Goal: Task Accomplishment & Management: Complete application form

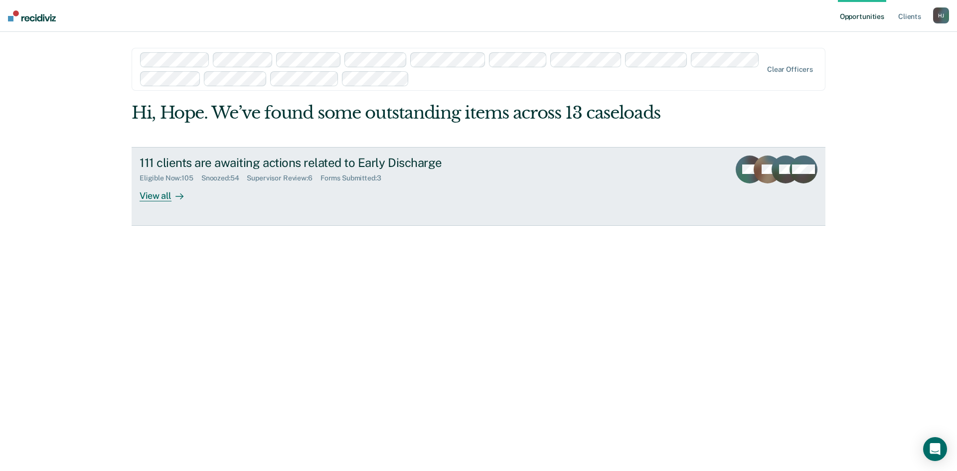
click at [157, 197] on div "View all" at bounding box center [167, 191] width 56 height 19
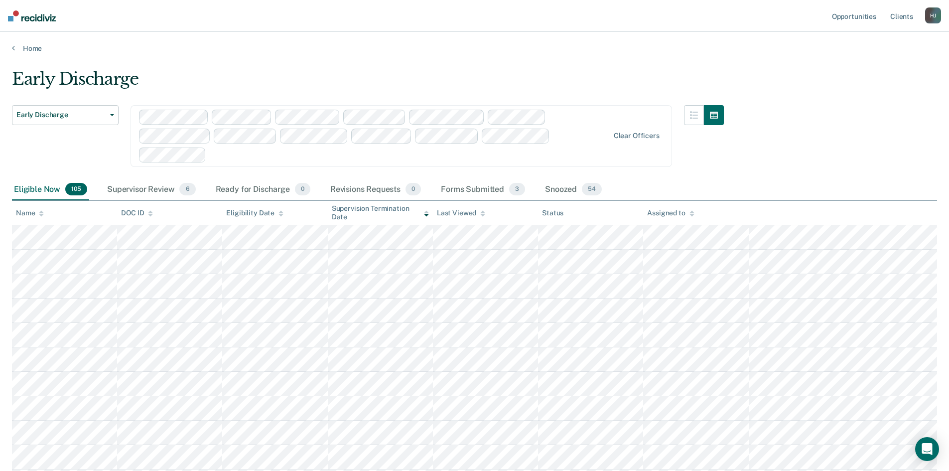
click at [642, 140] on div "Clear officers" at bounding box center [402, 136] width 542 height 62
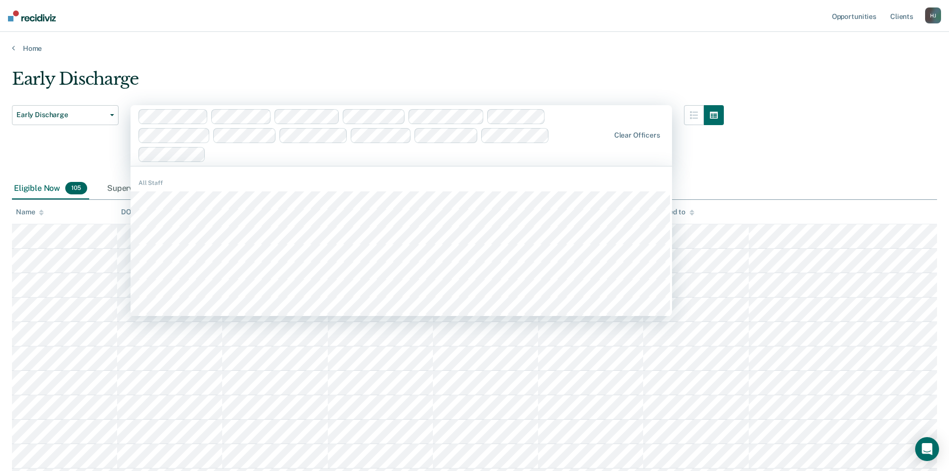
click at [667, 92] on div "Early Discharge" at bounding box center [368, 83] width 712 height 28
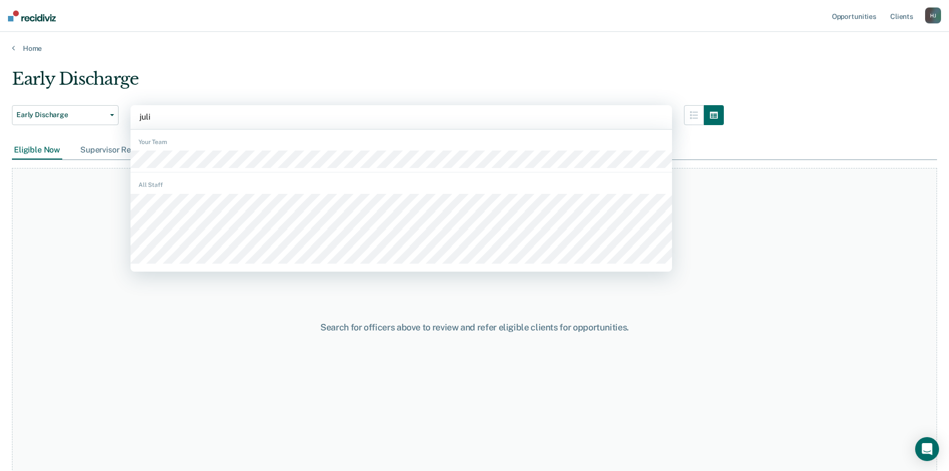
type input "[PERSON_NAME]"
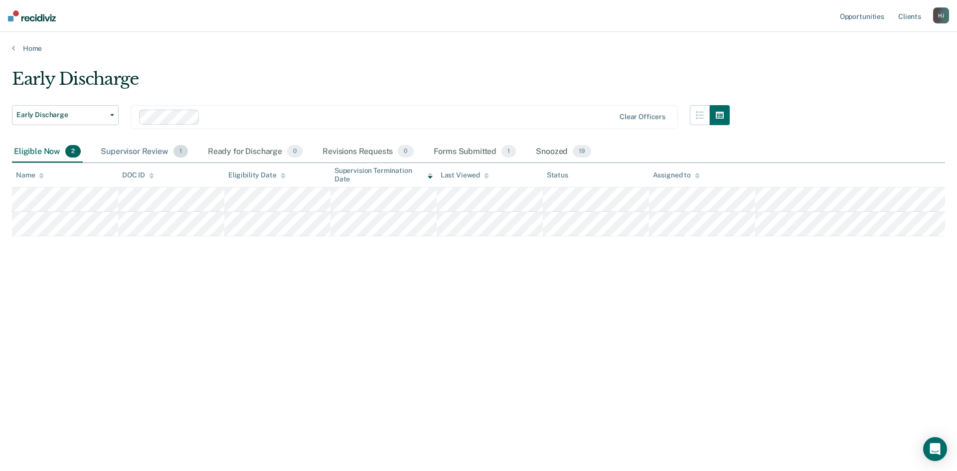
click at [136, 150] on div "Supervisor Review 1" at bounding box center [144, 152] width 91 height 22
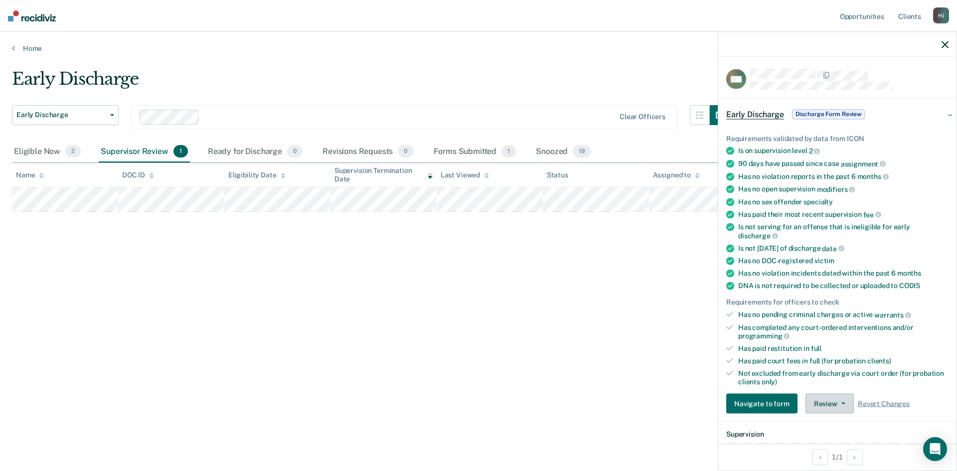
click at [832, 405] on button "Review" at bounding box center [829, 404] width 48 height 20
click at [835, 421] on button "Approve Discharge and Forms" at bounding box center [861, 424] width 112 height 16
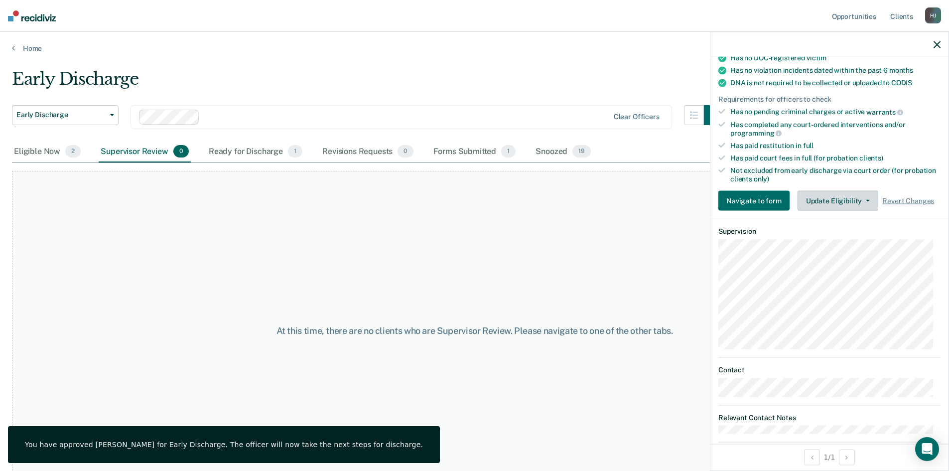
scroll to position [220, 0]
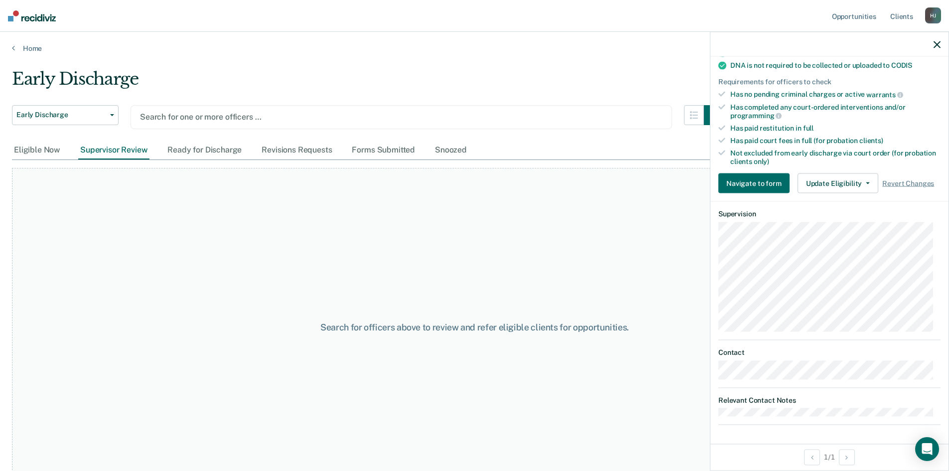
click at [254, 123] on div at bounding box center [401, 116] width 523 height 11
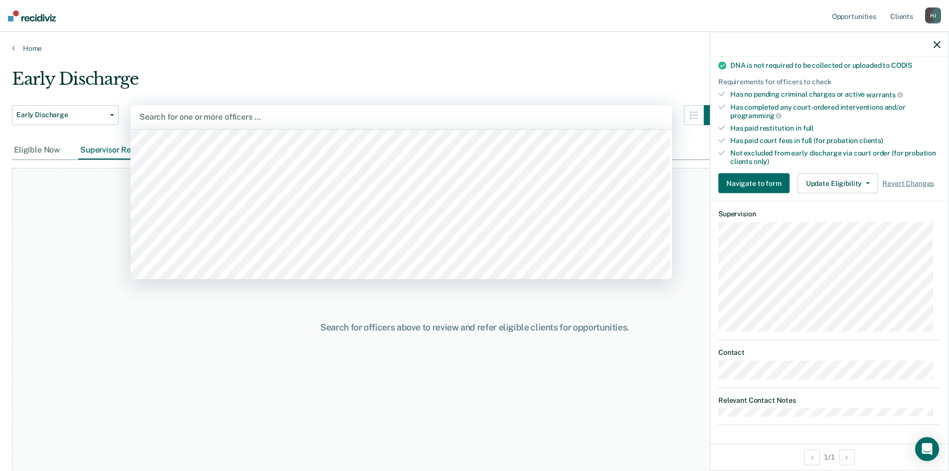
scroll to position [50, 0]
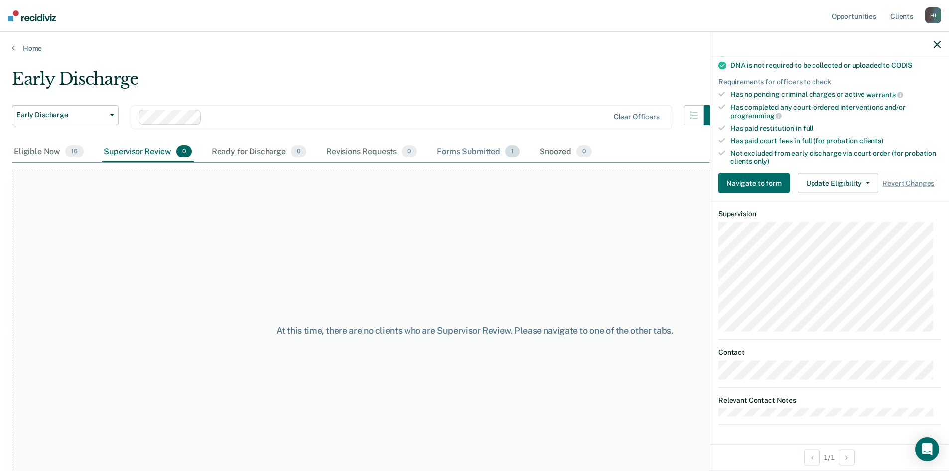
click at [486, 155] on div "Forms Submitted 1" at bounding box center [478, 152] width 87 height 22
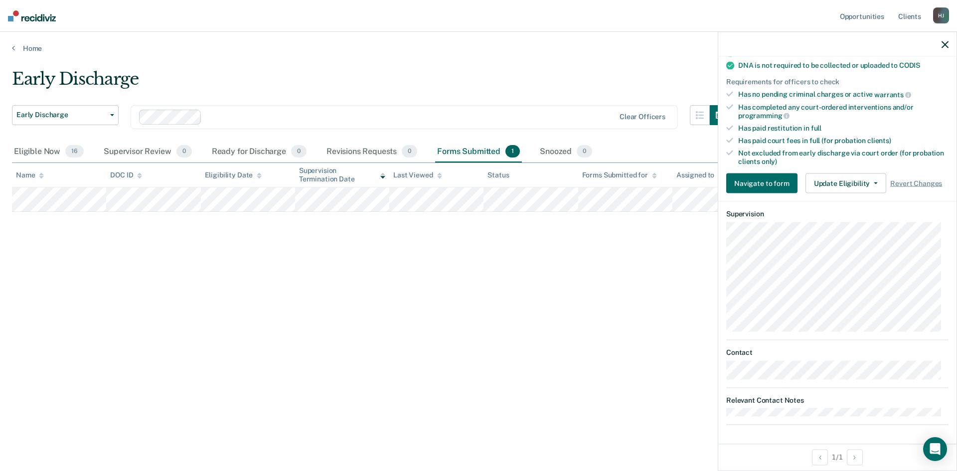
click at [941, 44] on div at bounding box center [837, 44] width 238 height 25
click at [27, 138] on div "Early Discharge Early Discharge" at bounding box center [65, 123] width 107 height 36
click at [30, 142] on div "Eligible Now 16" at bounding box center [49, 152] width 74 height 22
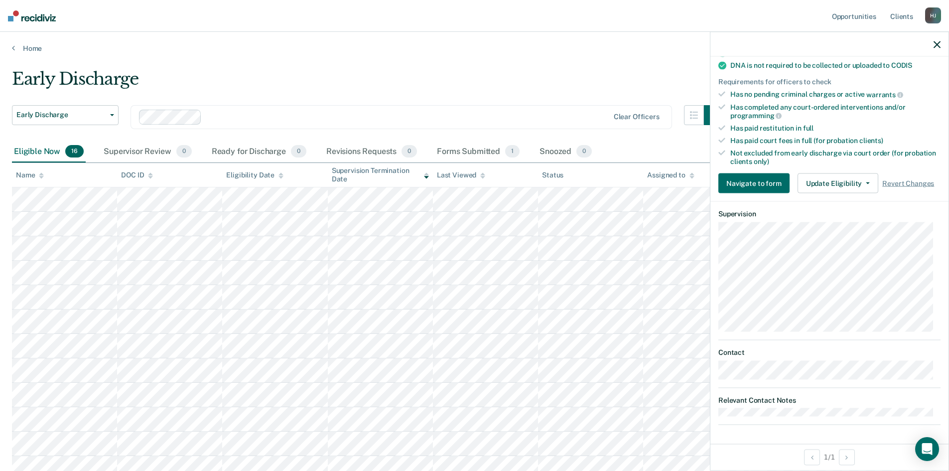
click at [933, 43] on div at bounding box center [829, 44] width 238 height 25
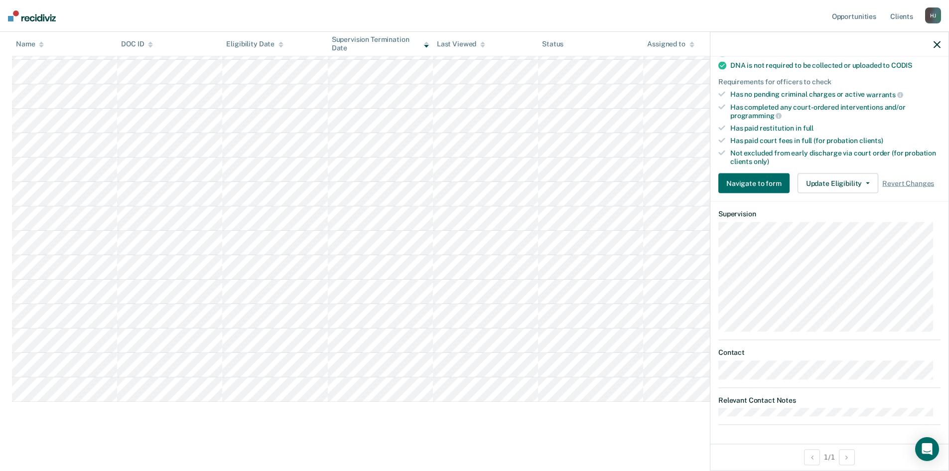
scroll to position [179, 0]
click at [931, 46] on div at bounding box center [829, 44] width 238 height 25
drag, startPoint x: 938, startPoint y: 48, endPoint x: 919, endPoint y: 18, distance: 35.2
click at [938, 49] on div at bounding box center [829, 44] width 238 height 25
